Goal: Task Accomplishment & Management: Use online tool/utility

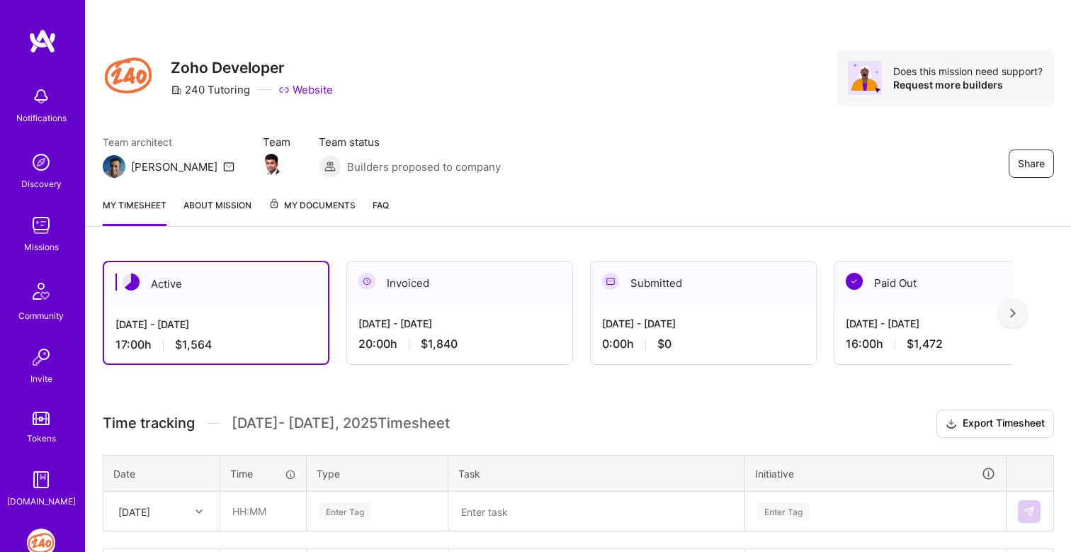
scroll to position [190, 0]
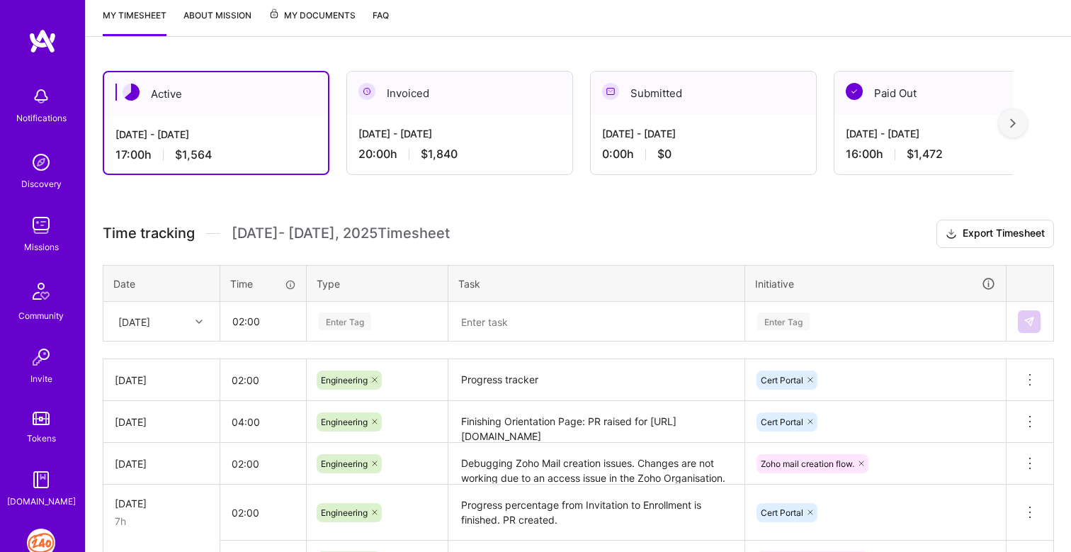
type input "02:00"
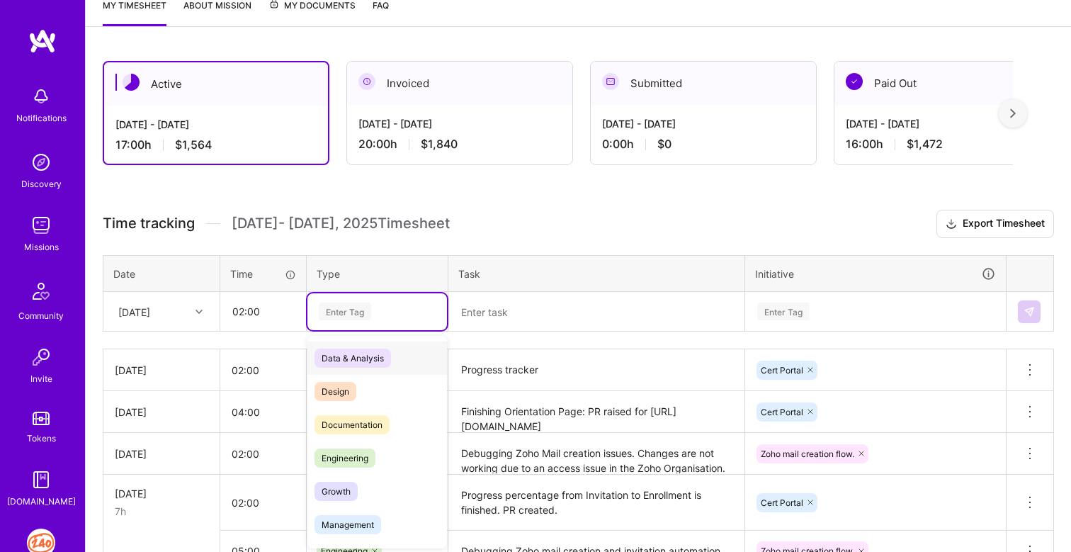
scroll to position [201, 0]
click at [344, 460] on span "Engineering" at bounding box center [345, 456] width 61 height 19
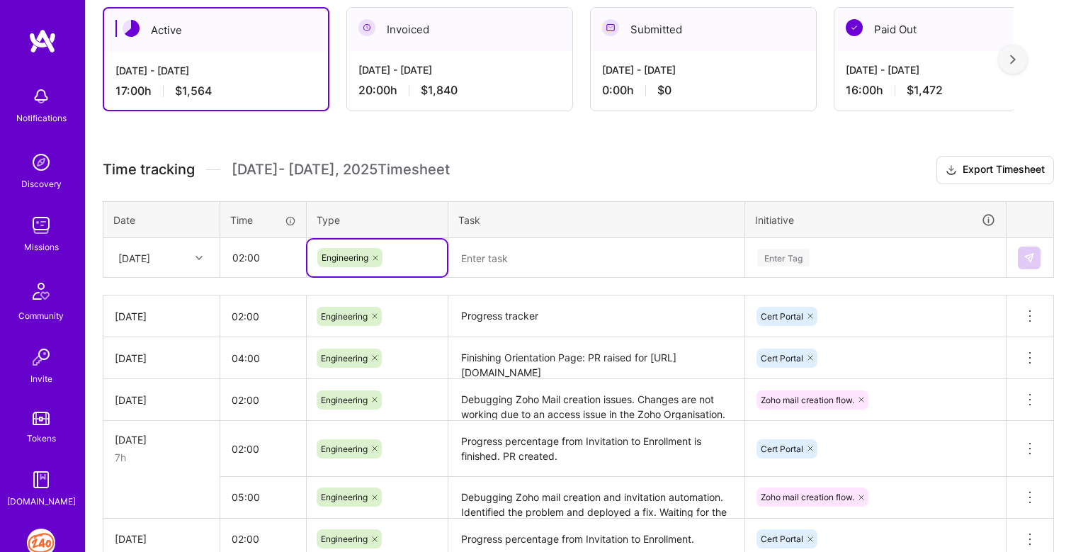
click at [770, 276] on div "Enter Tag" at bounding box center [875, 258] width 259 height 37
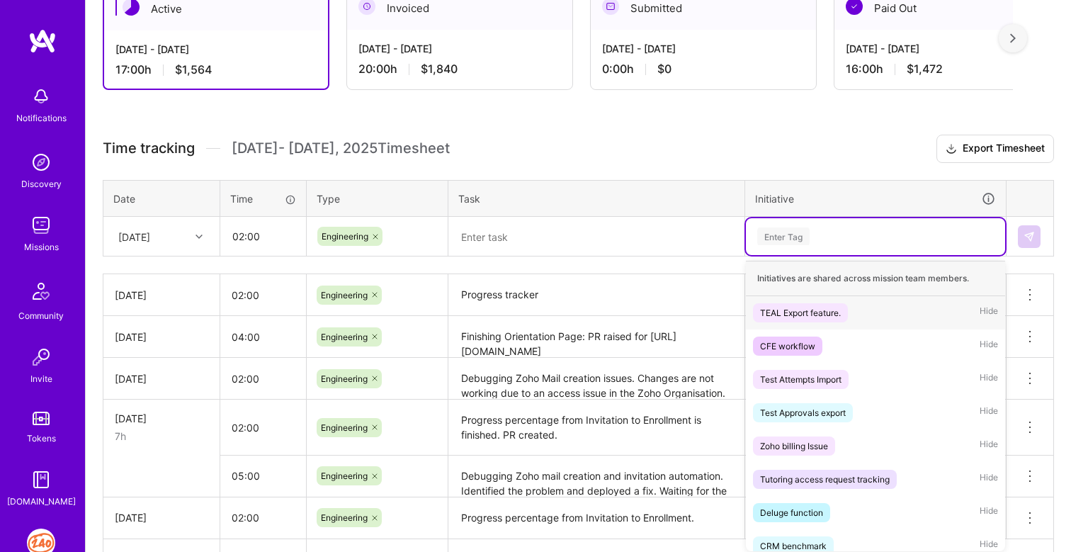
scroll to position [279, 0]
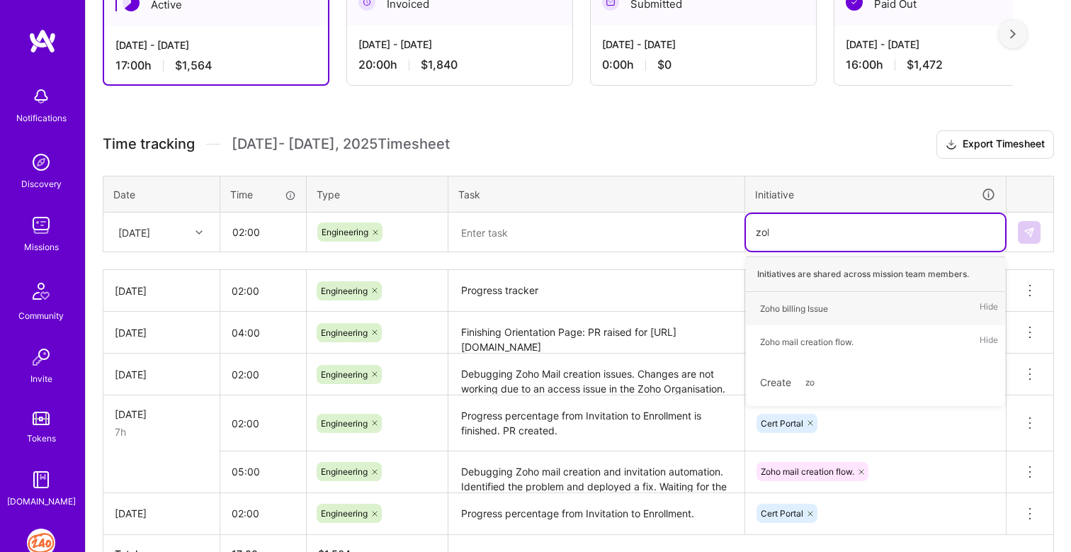
type input "zoho"
click at [843, 342] on div "Zoho mail creation flow." at bounding box center [807, 341] width 94 height 15
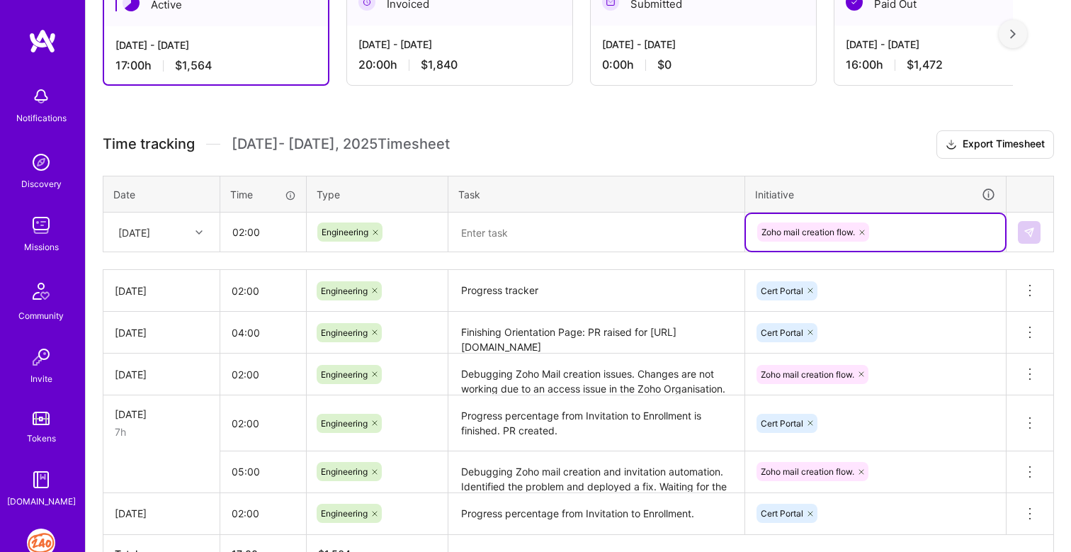
click at [524, 230] on textarea at bounding box center [596, 232] width 293 height 37
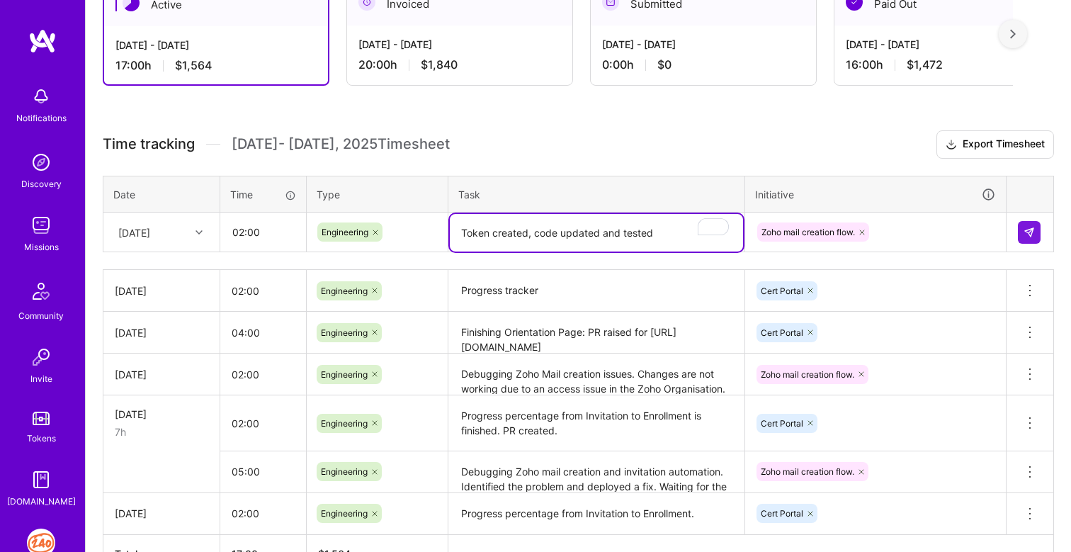
click at [529, 232] on textarea "Token created, code updated and tested" at bounding box center [596, 233] width 293 height 38
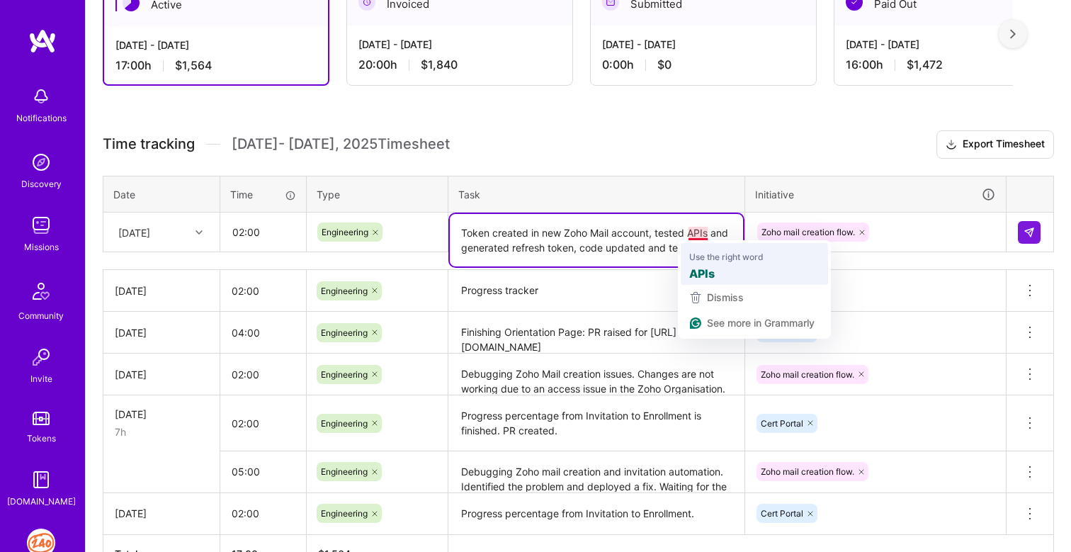
scroll to position [0, 0]
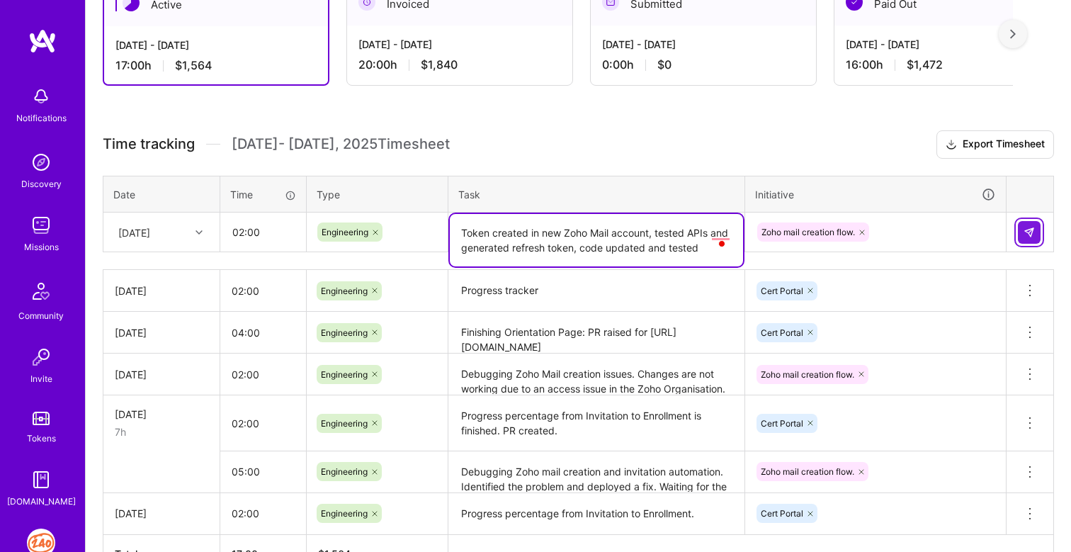
type textarea "Token created in new Zoho Mail account, tested APIs and generated refresh token…"
click at [1037, 234] on button at bounding box center [1029, 232] width 23 height 23
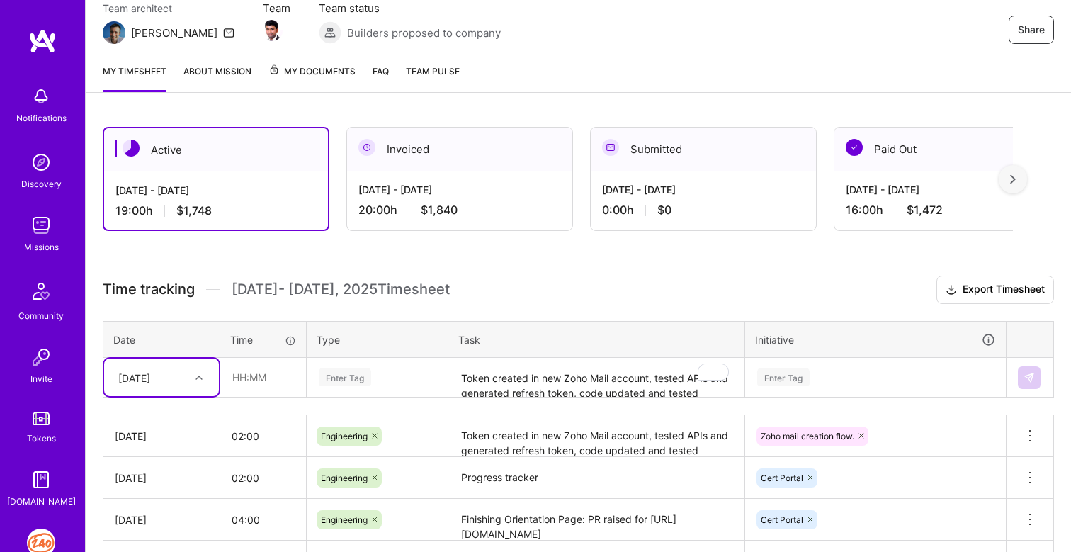
scroll to position [129, 0]
